Goal: Task Accomplishment & Management: Manage account settings

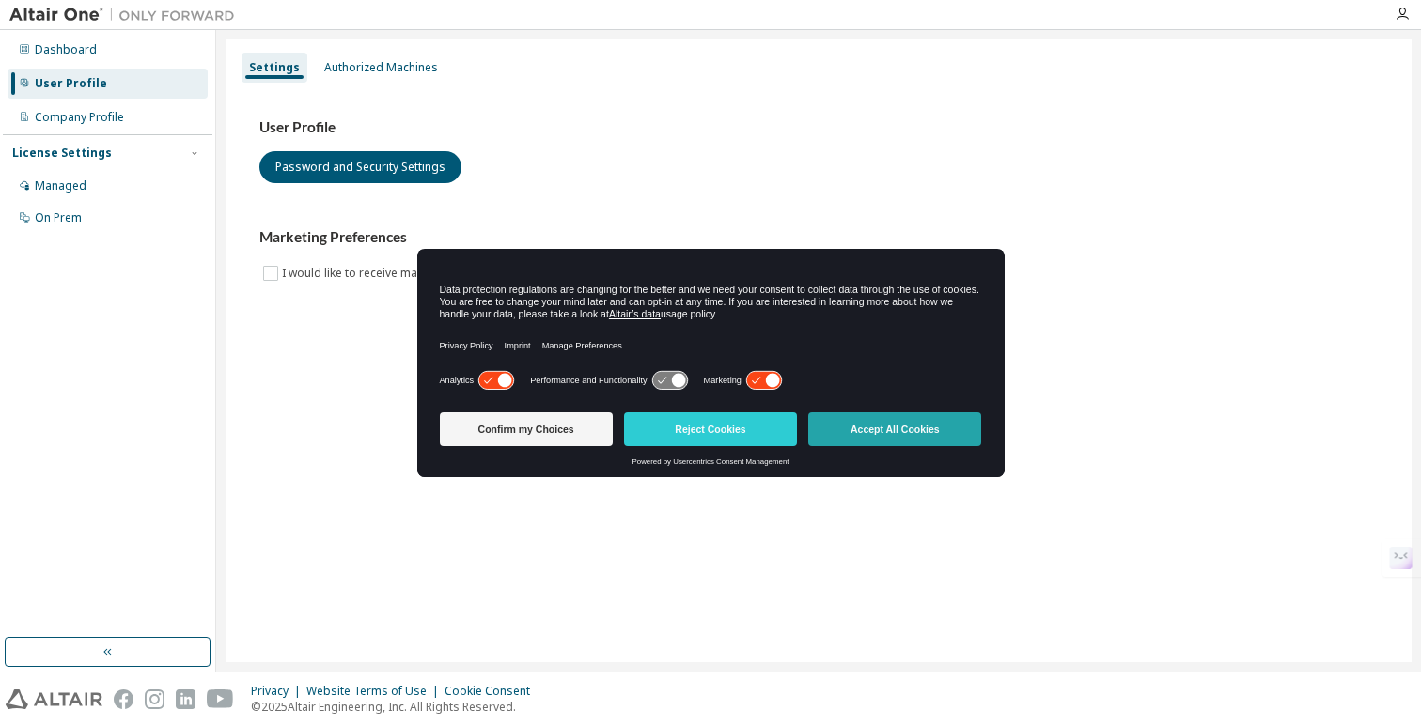
click at [894, 425] on button "Accept All Cookies" at bounding box center [894, 429] width 173 height 34
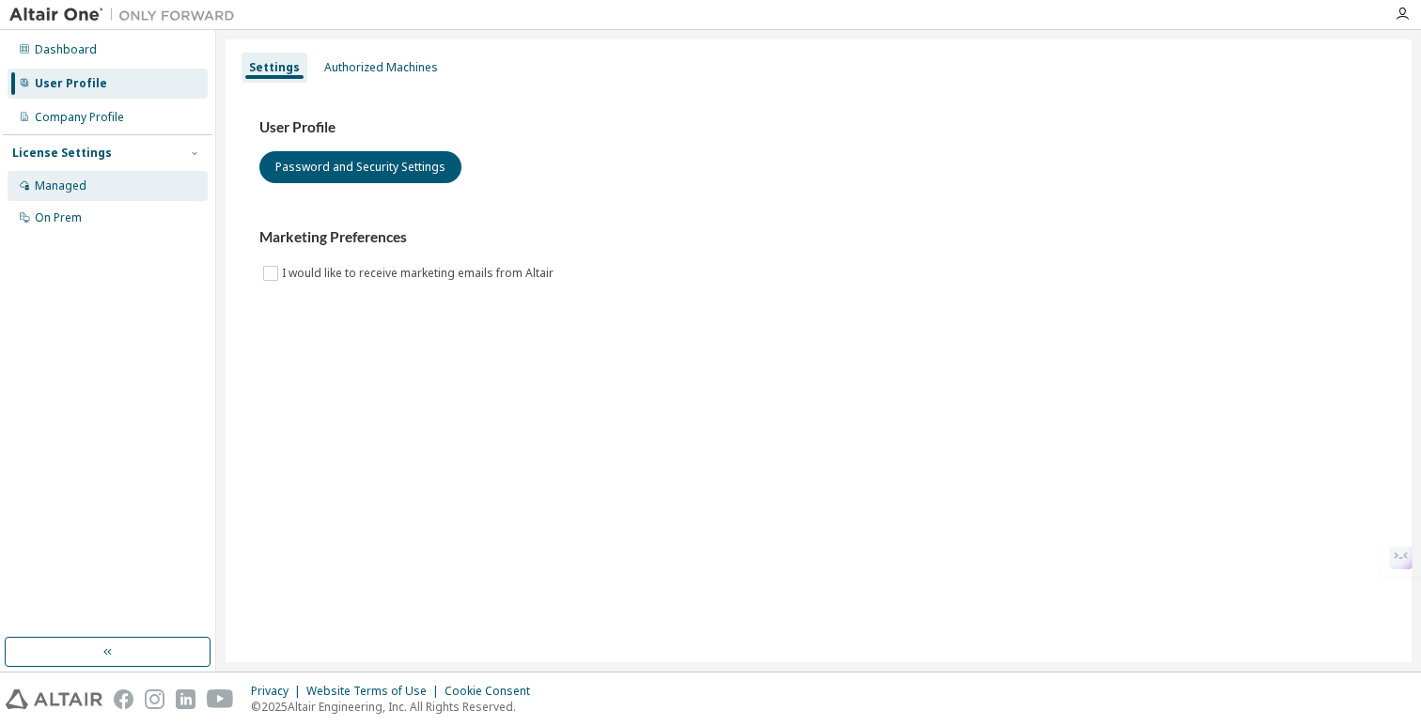
click at [139, 198] on div "Managed" at bounding box center [108, 186] width 200 height 30
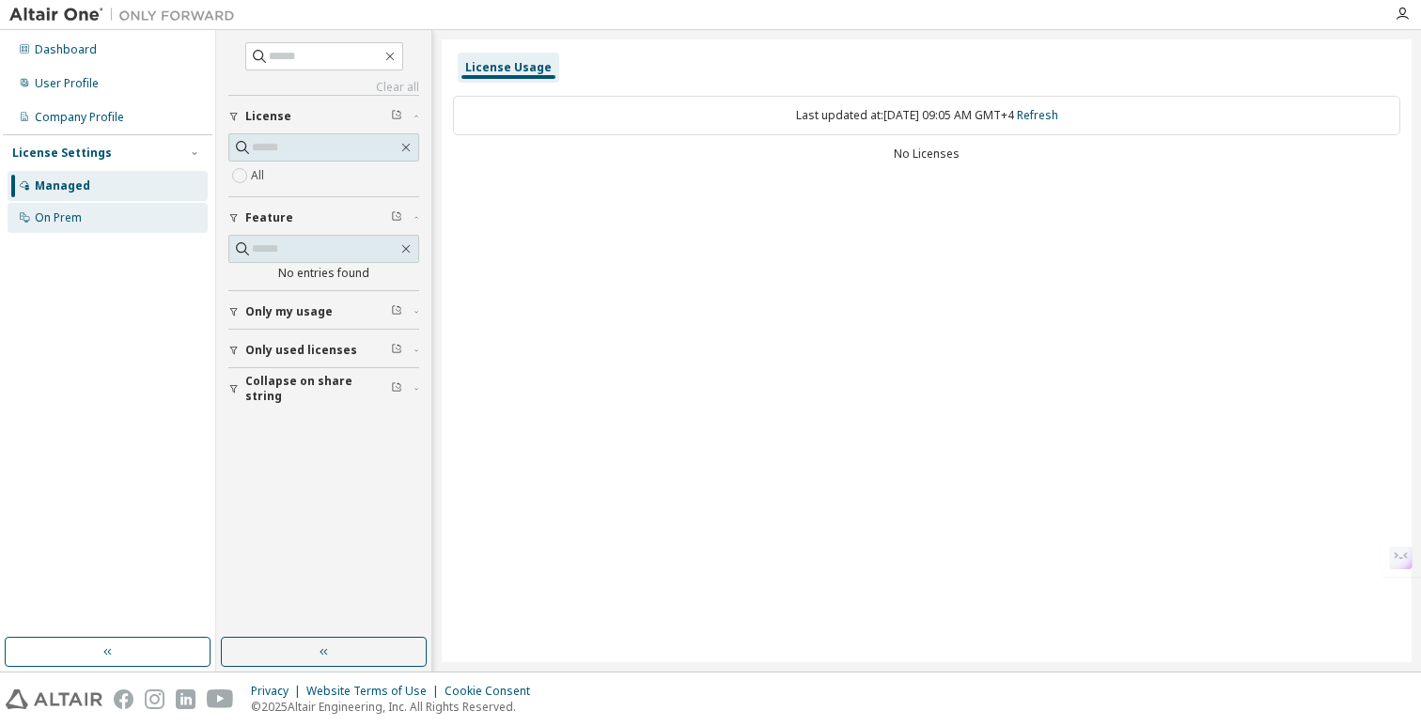
click at [132, 215] on div "On Prem" at bounding box center [108, 218] width 200 height 30
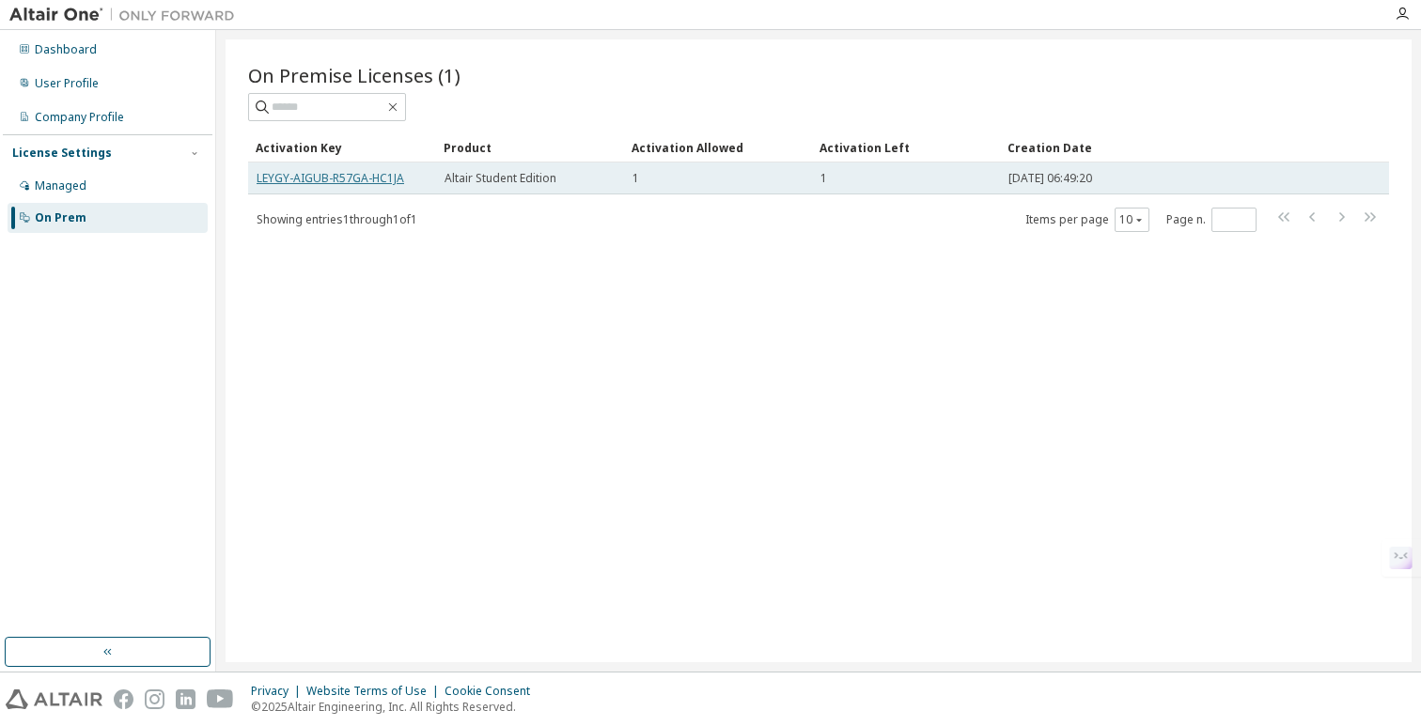
click at [359, 180] on link "LEYGY-AIGUB-R57GA-HC1JA" at bounding box center [330, 178] width 148 height 16
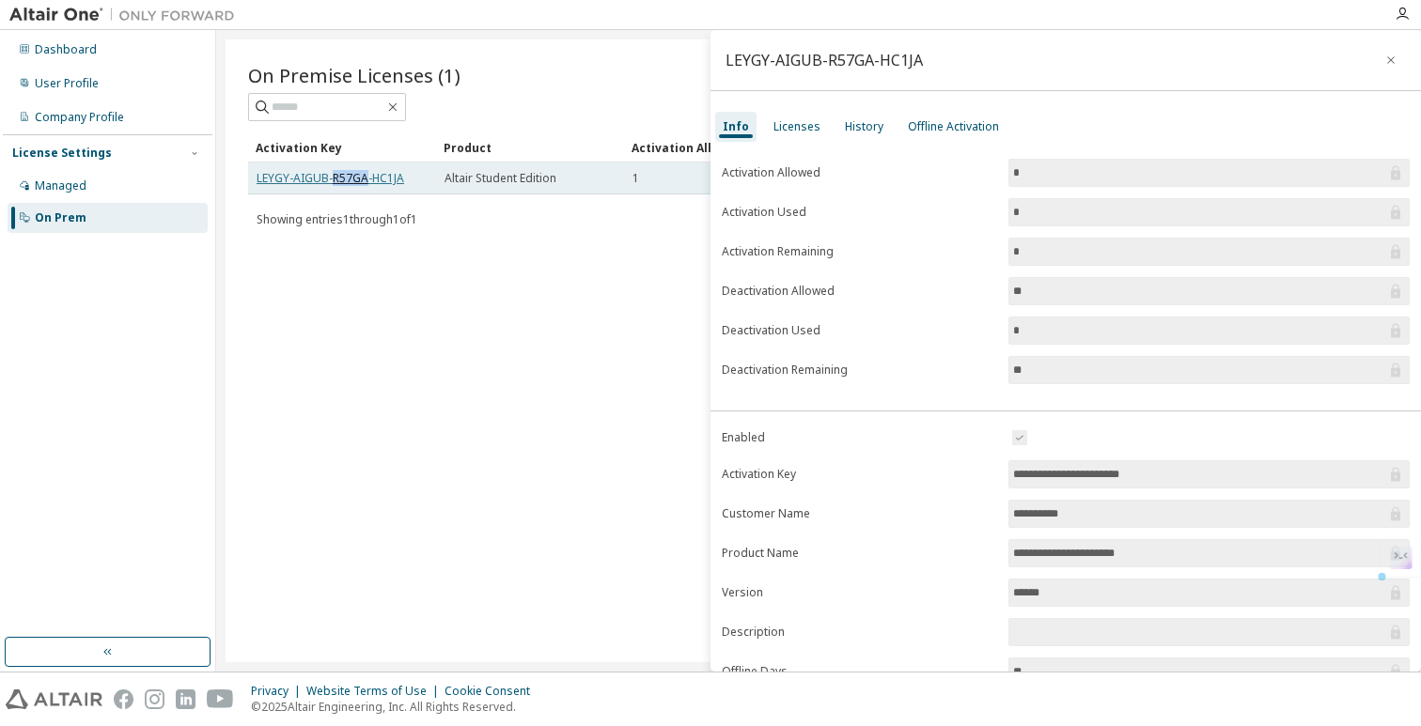
copy link "R57GA"
click at [343, 282] on div "On Premise Licenses (1) Clear Load Save Save As Field Operator Value Select fil…" at bounding box center [818, 350] width 1186 height 623
drag, startPoint x: 251, startPoint y: 178, endPoint x: 406, endPoint y: 178, distance: 155.0
click at [406, 178] on td "LEYGY-AIGUB-R57GA-HC1JA" at bounding box center [342, 179] width 188 height 32
copy link "LEYGY-AIGUB-R57GA-HC1JA"
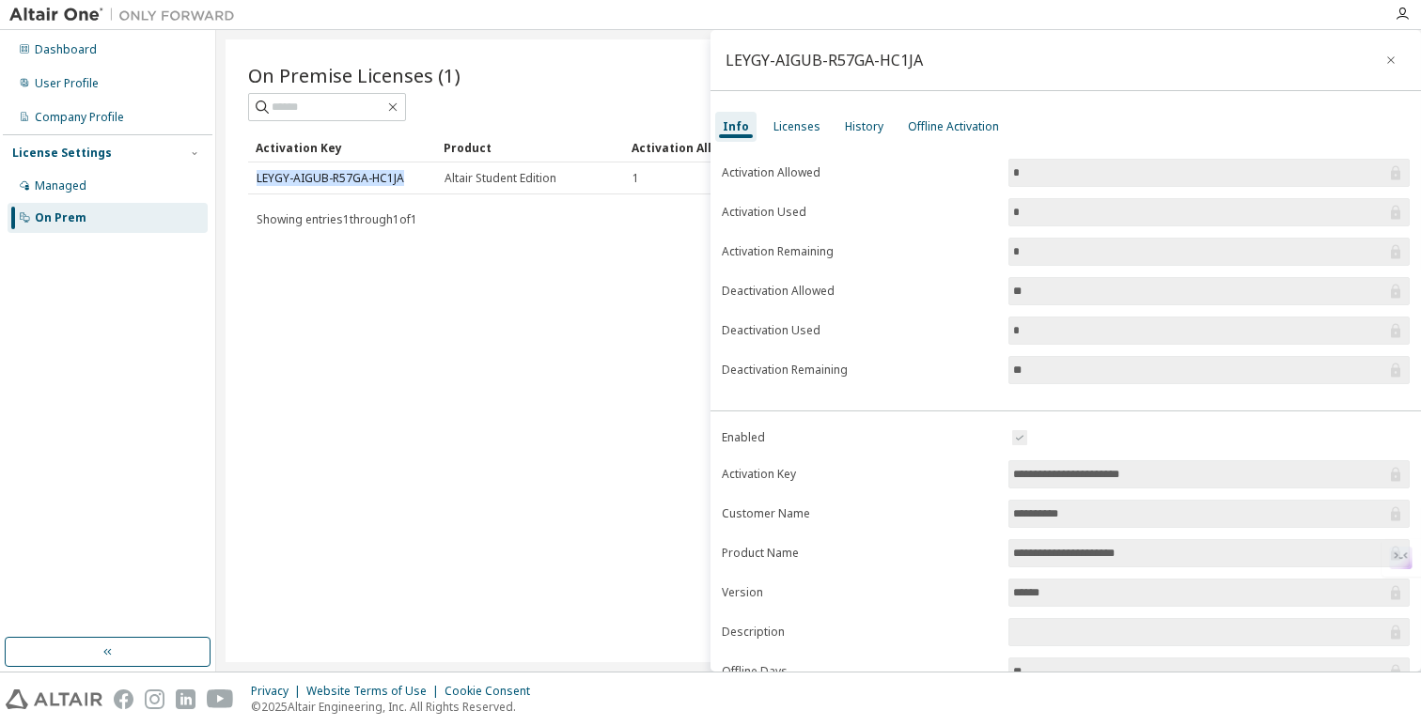
drag, startPoint x: 383, startPoint y: 178, endPoint x: 865, endPoint y: 719, distance: 724.7
click at [0, 0] on div "**********" at bounding box center [710, 363] width 1421 height 726
